Goal: Find specific page/section: Find specific page/section

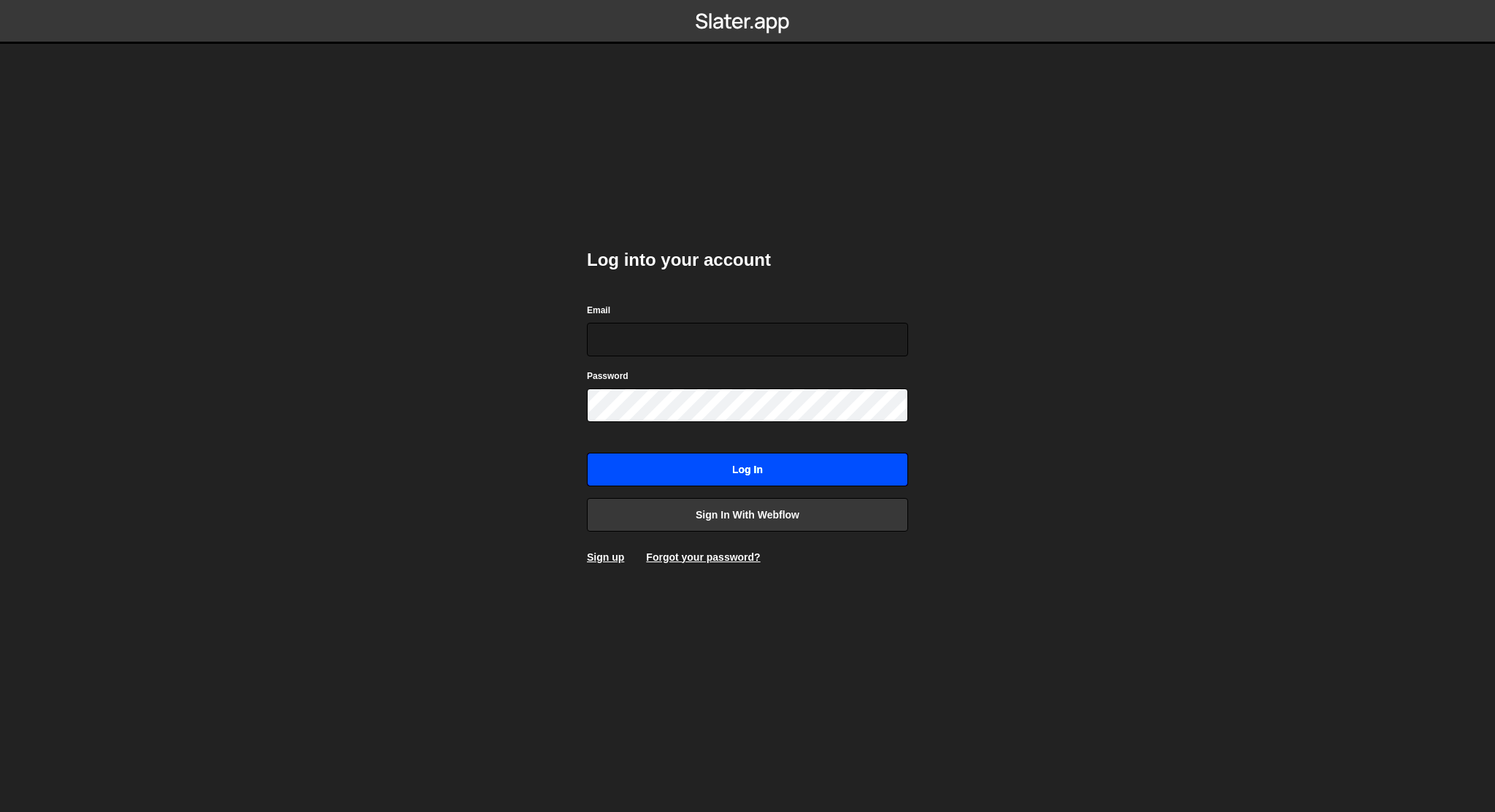
type input "[EMAIL_ADDRESS][DOMAIN_NAME]"
click at [669, 464] on input "Log in" at bounding box center [748, 469] width 322 height 33
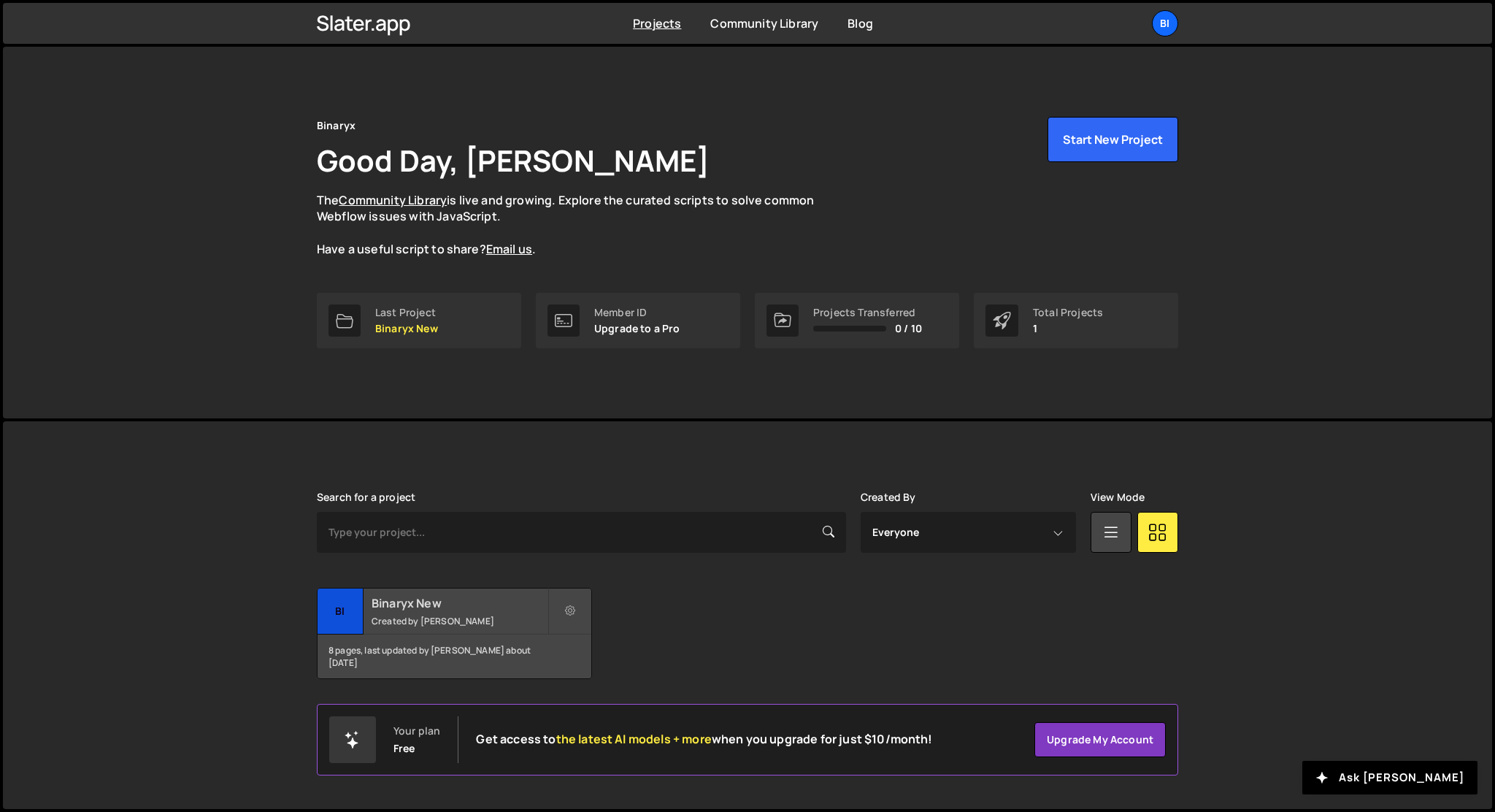
click at [417, 611] on div "Binaryx New Created by Anastasiia Serhieieva" at bounding box center [455, 611] width 274 height 45
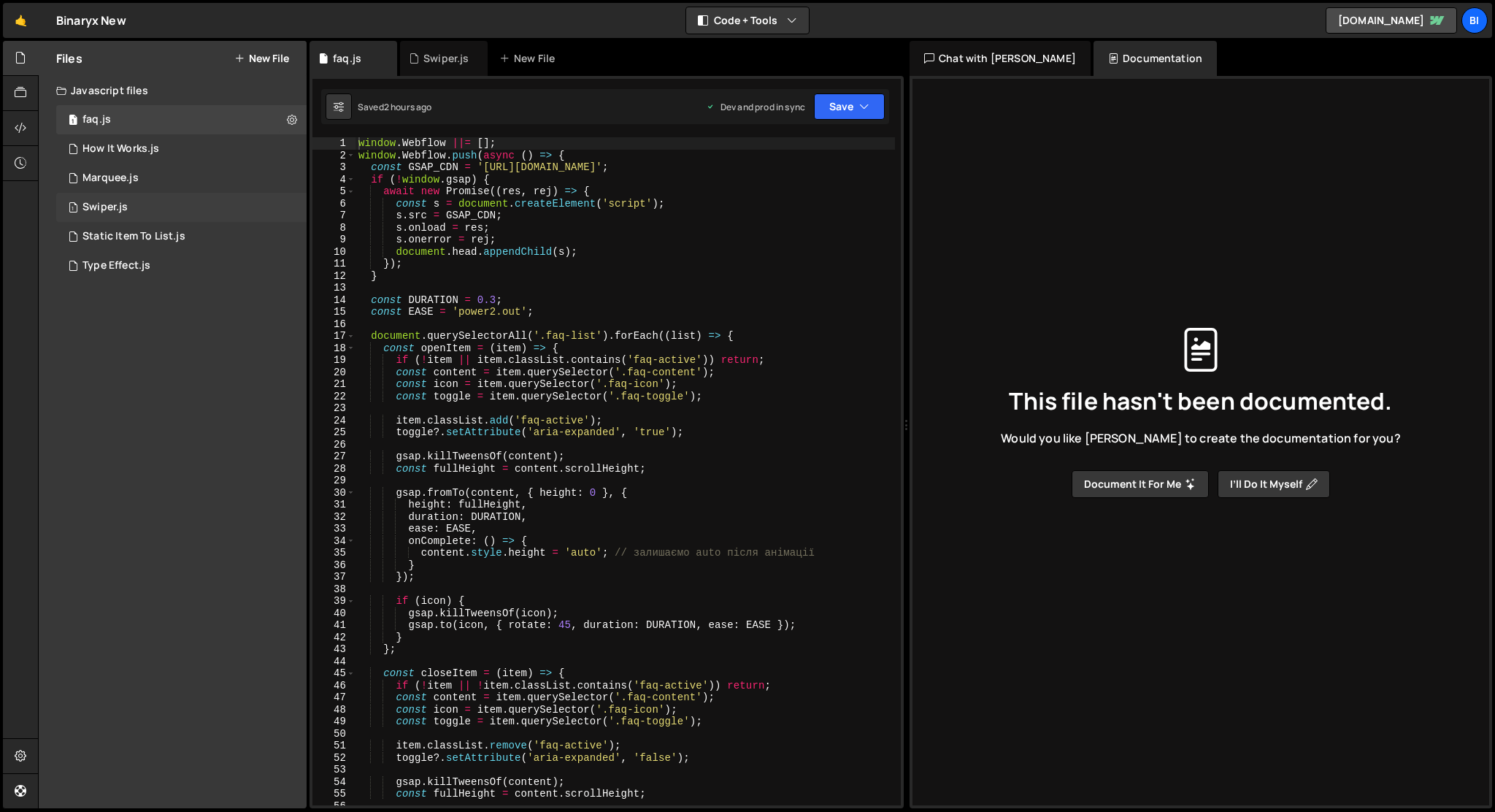
click at [157, 197] on div "1 Swiper.js 0" at bounding box center [181, 208] width 251 height 30
